Goal: Task Accomplishment & Management: Manage account settings

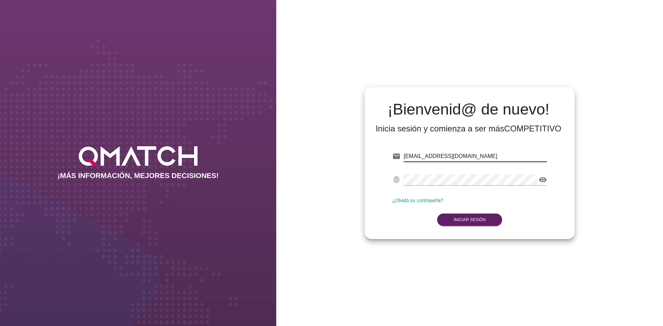
click at [427, 155] on input "[EMAIL_ADDRESS][DOMAIN_NAME]" at bounding box center [474, 156] width 143 height 11
drag, startPoint x: 427, startPoint y: 155, endPoint x: 473, endPoint y: 157, distance: 46.7
click at [473, 157] on input "[EMAIL_ADDRESS][DOMAIN_NAME]" at bounding box center [474, 156] width 143 height 11
click at [435, 156] on input "[EMAIL_ADDRESS][DOMAIN_NAME]" at bounding box center [474, 156] width 143 height 11
drag, startPoint x: 435, startPoint y: 156, endPoint x: 462, endPoint y: 155, distance: 26.9
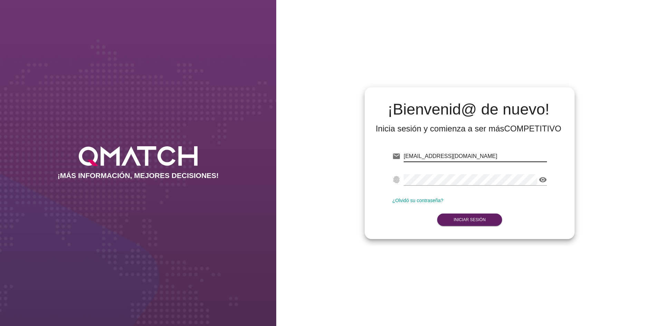
click at [462, 155] on input "[EMAIL_ADDRESS][DOMAIN_NAME]" at bounding box center [474, 156] width 143 height 11
click at [433, 156] on input "[EMAIL_ADDRESS][DOMAIN_NAME]" at bounding box center [474, 156] width 143 height 11
drag, startPoint x: 433, startPoint y: 156, endPoint x: 462, endPoint y: 156, distance: 29.0
click at [462, 156] on input "[EMAIL_ADDRESS][DOMAIN_NAME]" at bounding box center [474, 156] width 143 height 11
type input "[EMAIL_ADDRESS][DOMAIN_NAME]"
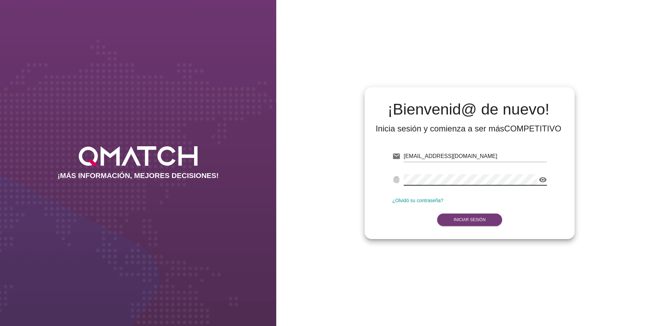
click at [472, 216] on button "Iniciar Sesión" at bounding box center [469, 220] width 65 height 12
